Goal: Navigation & Orientation: Understand site structure

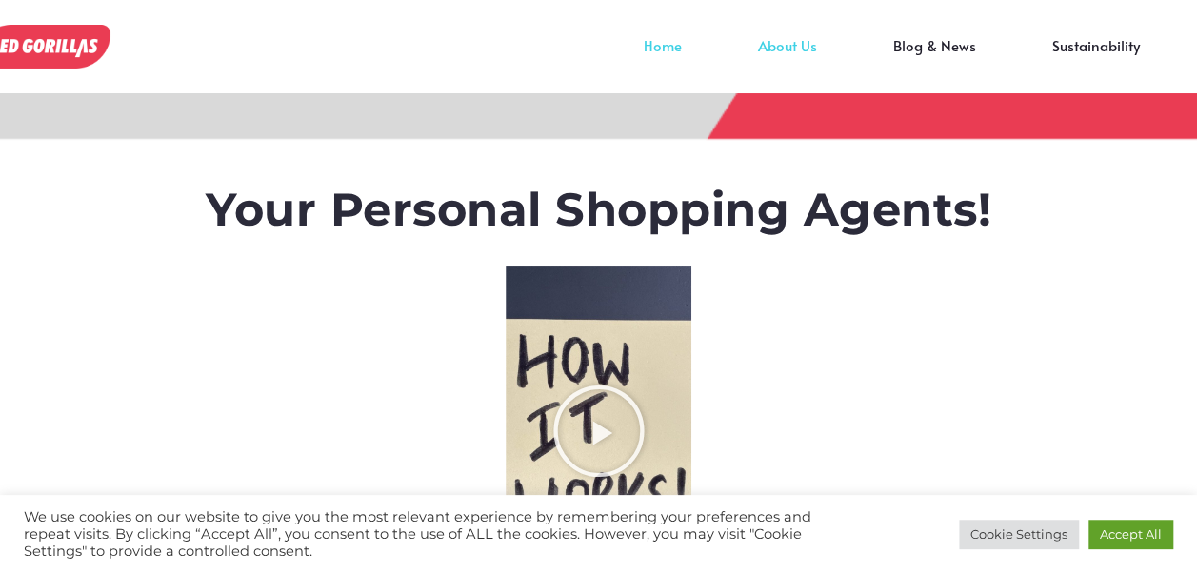
click at [792, 46] on link "About Us" at bounding box center [787, 60] width 135 height 29
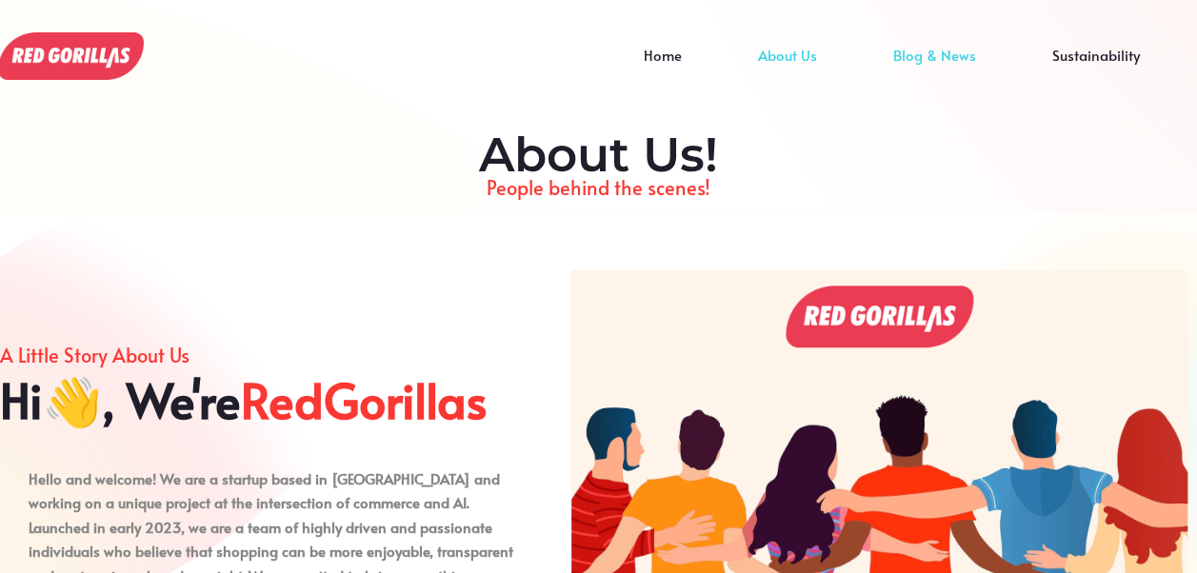
click at [912, 62] on link "Blog & News" at bounding box center [934, 69] width 159 height 29
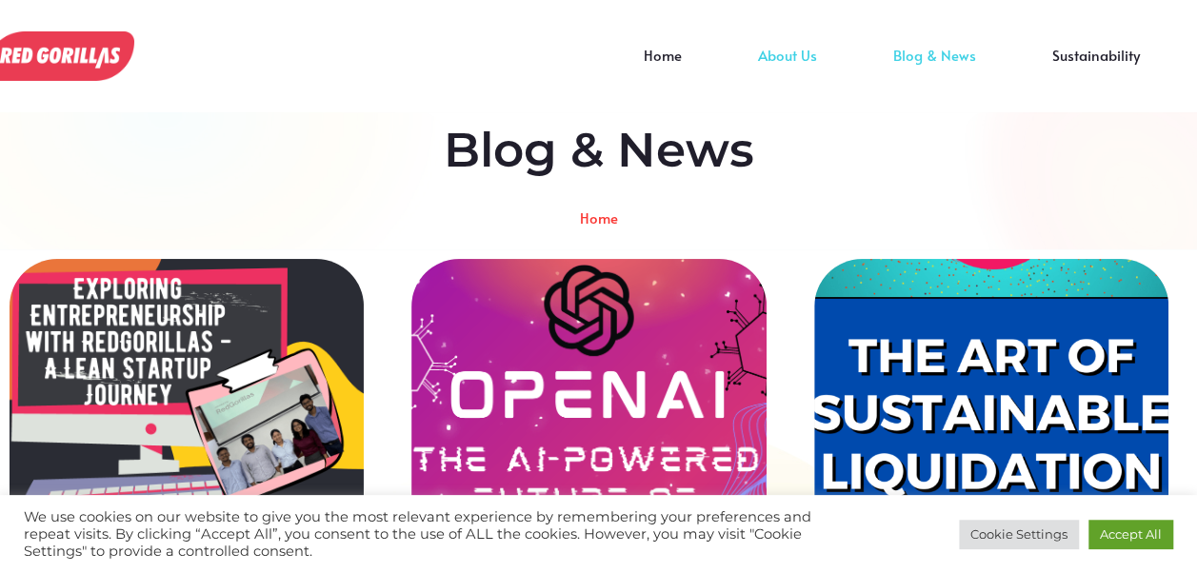
click at [799, 55] on link "About Us" at bounding box center [787, 69] width 135 height 29
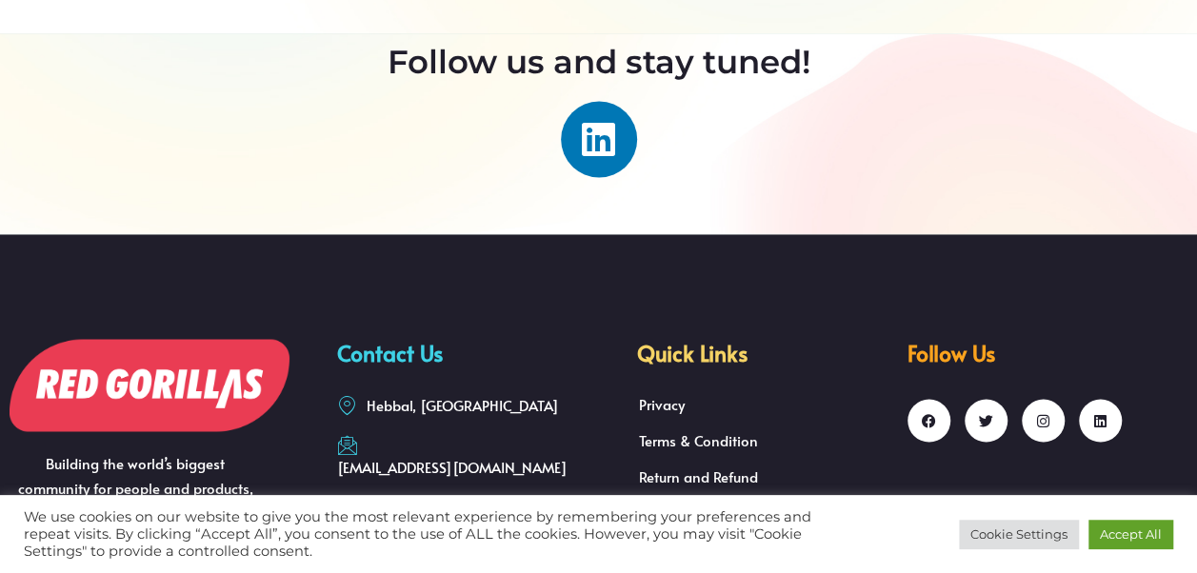
scroll to position [1528, 0]
